Goal: Information Seeking & Learning: Learn about a topic

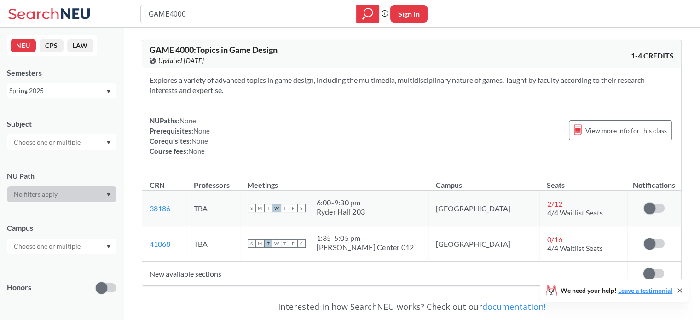
click at [17, 19] on icon at bounding box center [51, 14] width 86 height 18
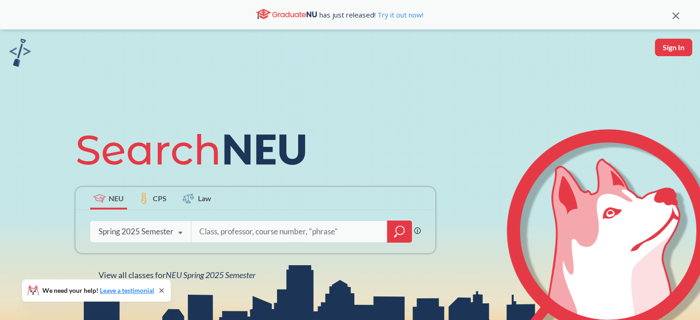
click at [270, 115] on div "NEU CPS Law Phrase search guarantees the exact search appears in the results. E…" at bounding box center [350, 201] width 700 height 345
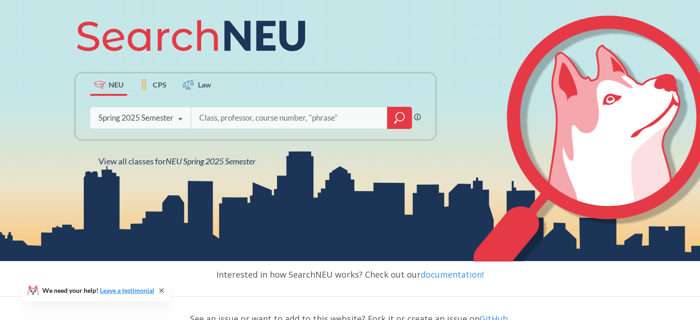
scroll to position [114, 0]
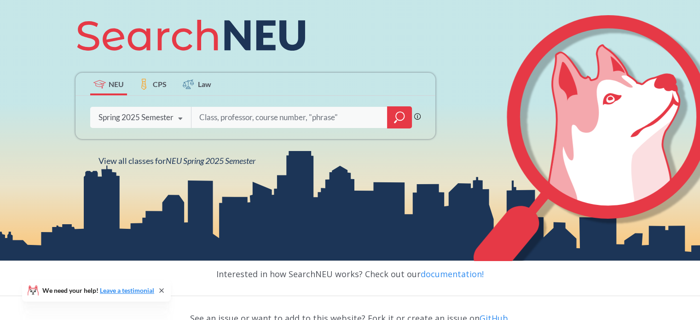
click at [241, 117] on input "search" at bounding box center [289, 117] width 182 height 19
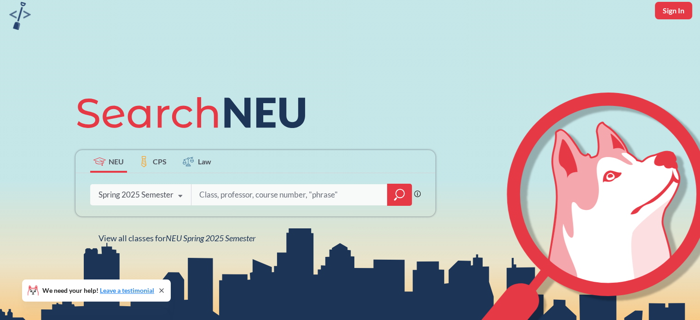
scroll to position [36, 0]
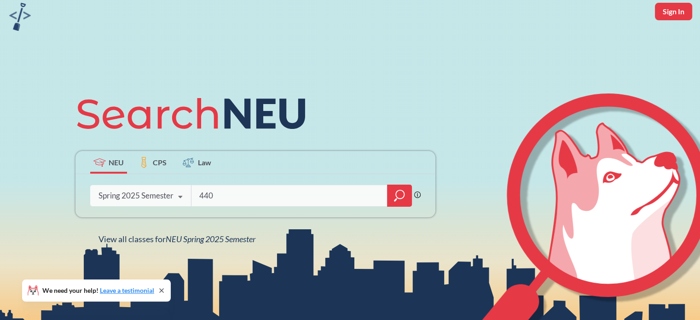
type input "4400"
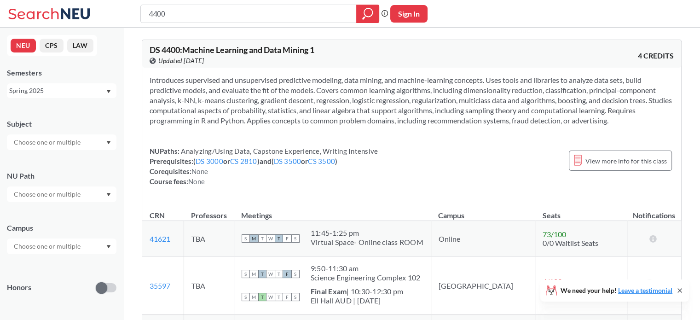
click at [295, 98] on section "Introduces supervised and unsupervised predictive modeling, data mining, and ma…" at bounding box center [411, 100] width 524 height 51
click at [340, 98] on section "Introduces supervised and unsupervised predictive modeling, data mining, and ma…" at bounding box center [411, 100] width 524 height 51
click at [346, 104] on section "Introduces supervised and unsupervised predictive modeling, data mining, and ma…" at bounding box center [411, 100] width 524 height 51
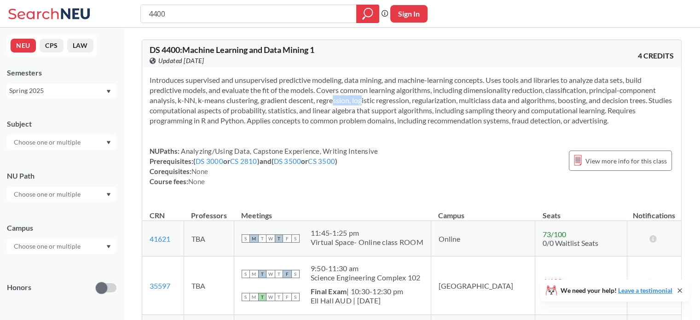
click at [346, 104] on section "Introduces supervised and unsupervised predictive modeling, data mining, and ma…" at bounding box center [411, 100] width 524 height 51
click at [343, 103] on section "Introduces supervised and unsupervised predictive modeling, data mining, and ma…" at bounding box center [411, 100] width 524 height 51
